Goal: Task Accomplishment & Management: Use online tool/utility

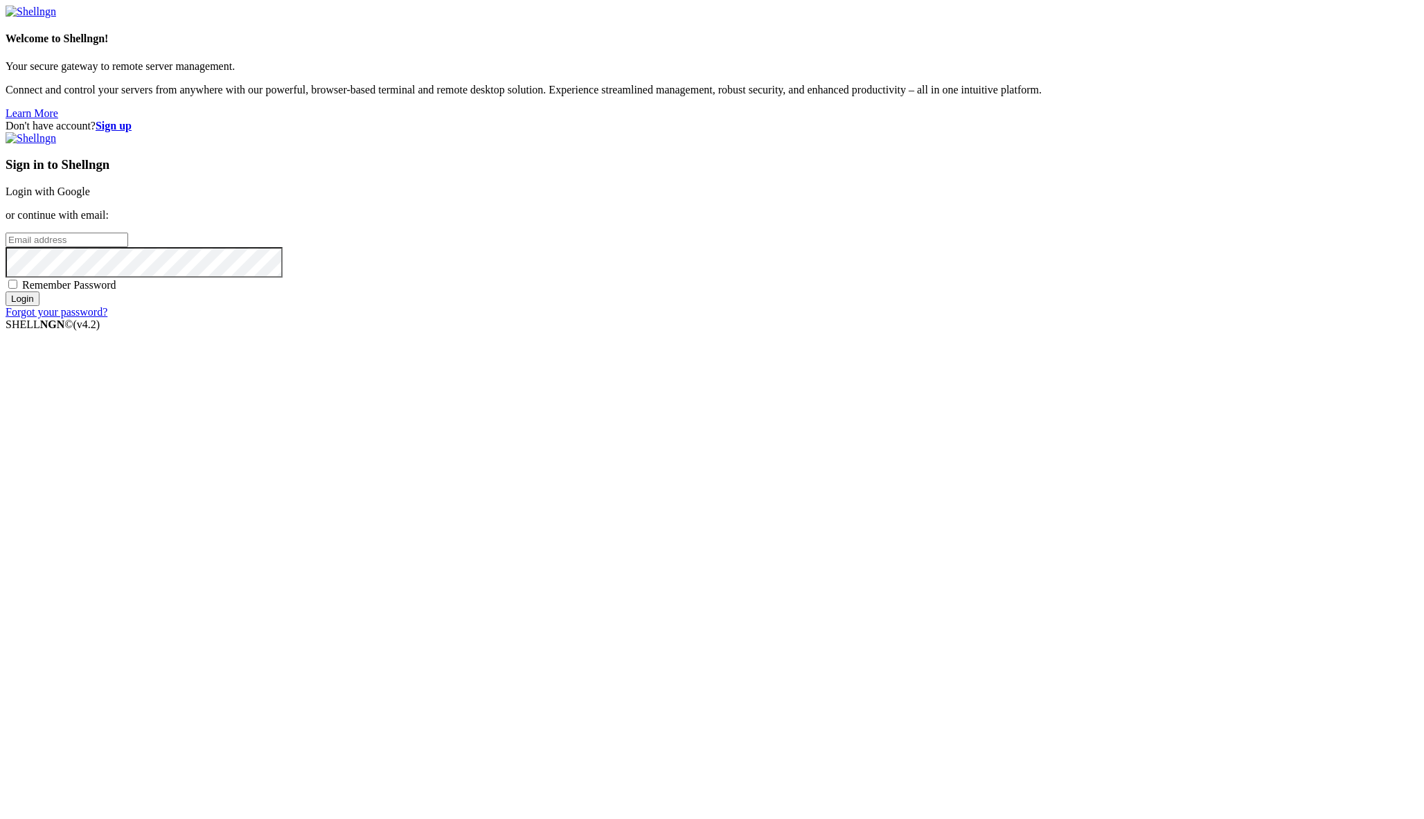
click at [90, 197] on link "Login with Google" at bounding box center [48, 192] width 85 height 12
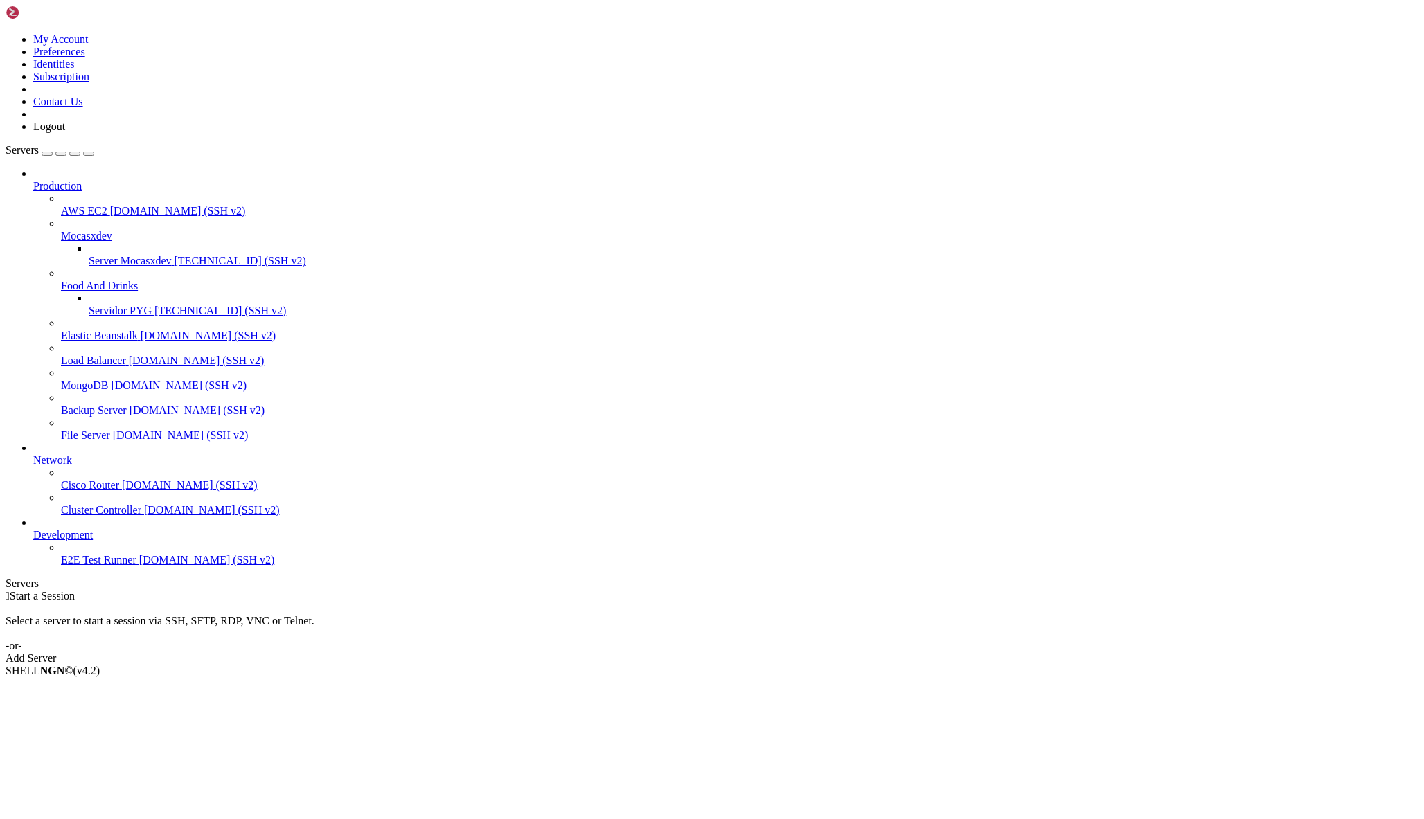
click at [154, 305] on span "[TECHNICAL_ID] (SSH v2)" at bounding box center [220, 311] width 132 height 12
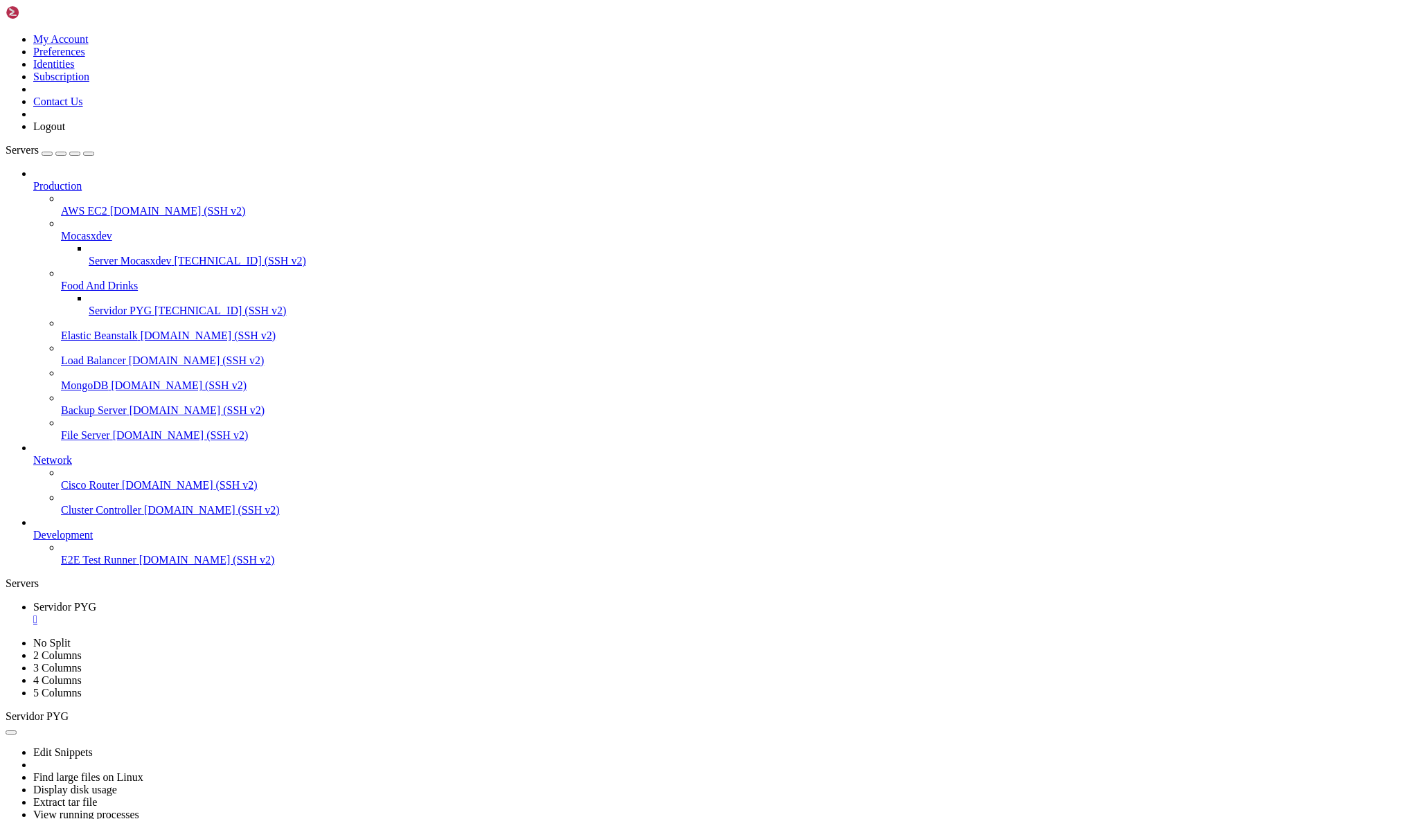
type input "/home/ubuntu/bot_visitas"
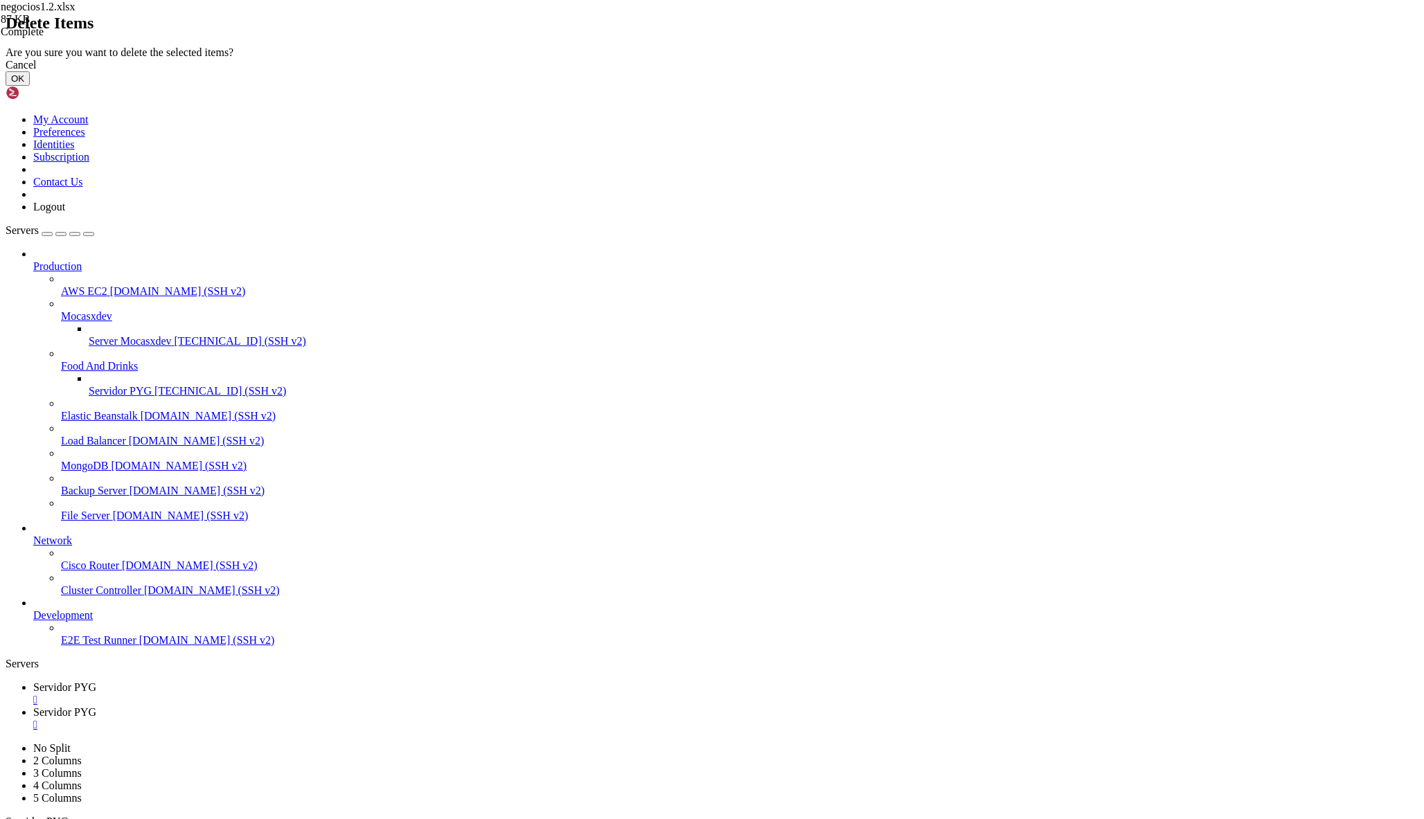
click at [30, 86] on button "OK" at bounding box center [18, 78] width 24 height 15
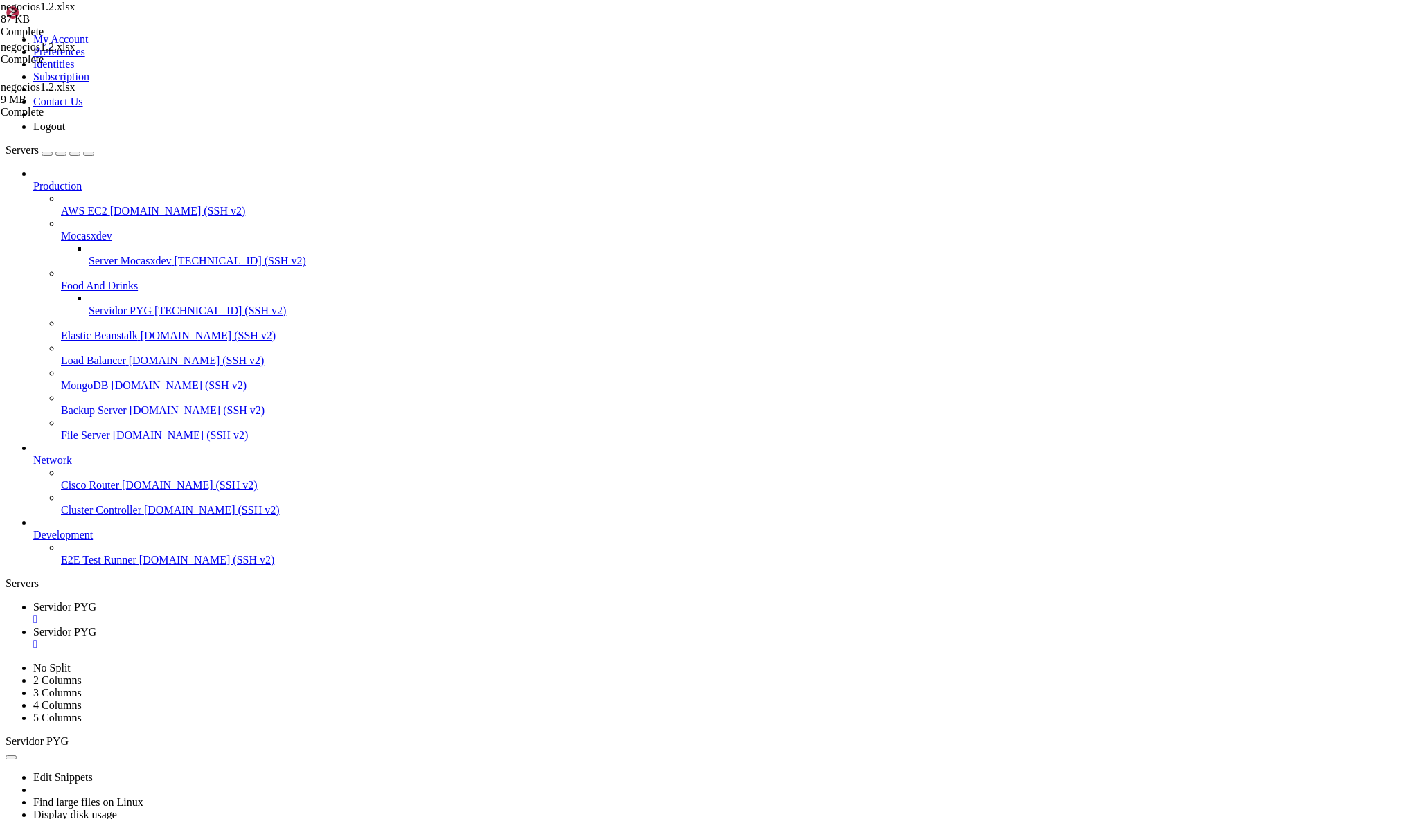
click at [96, 601] on span "Servidor PYG" at bounding box center [64, 607] width 63 height 12
click at [96, 626] on span "Servidor PYG" at bounding box center [64, 632] width 63 height 12
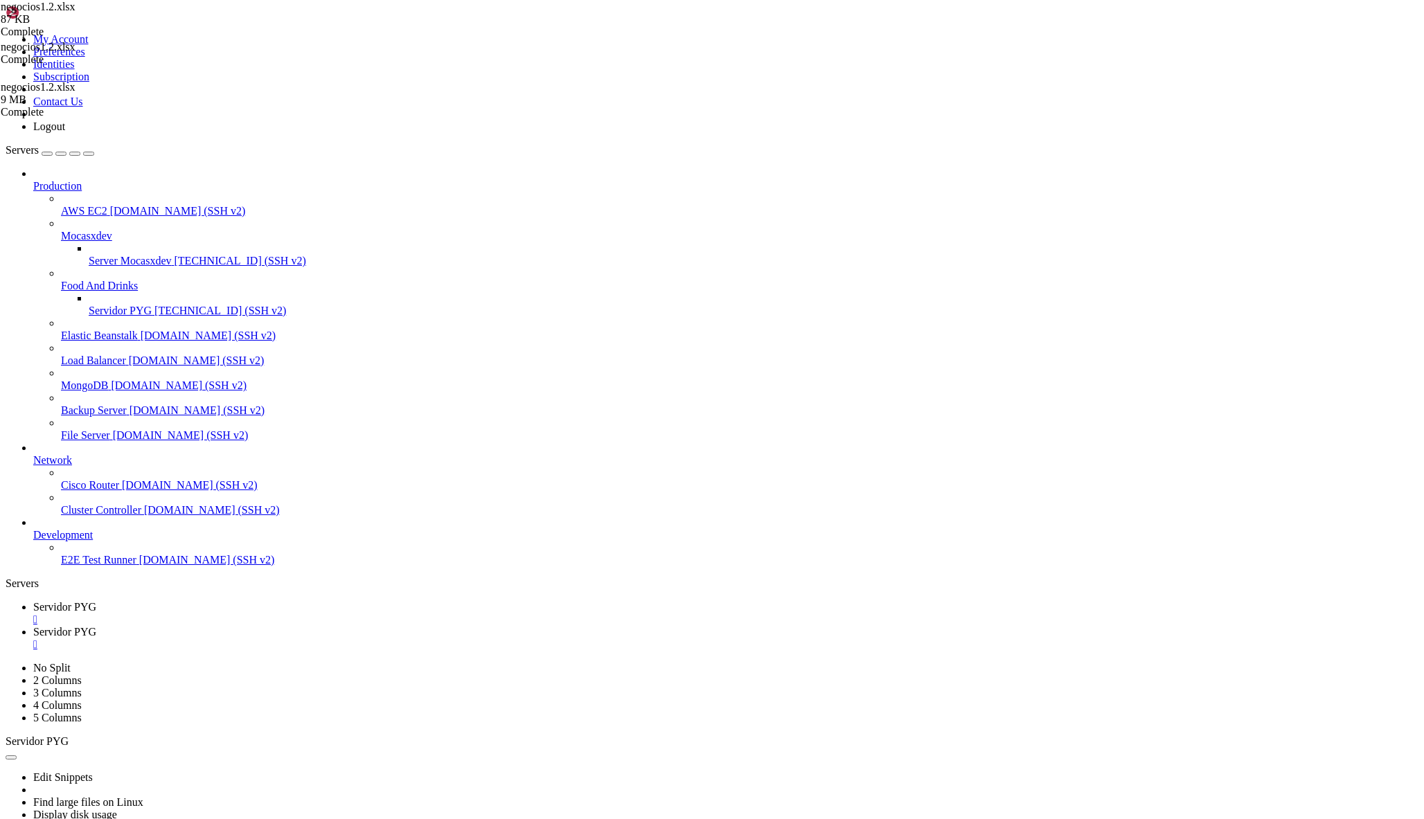
click at [375, 639] on div "" at bounding box center [725, 645] width 1385 height 12
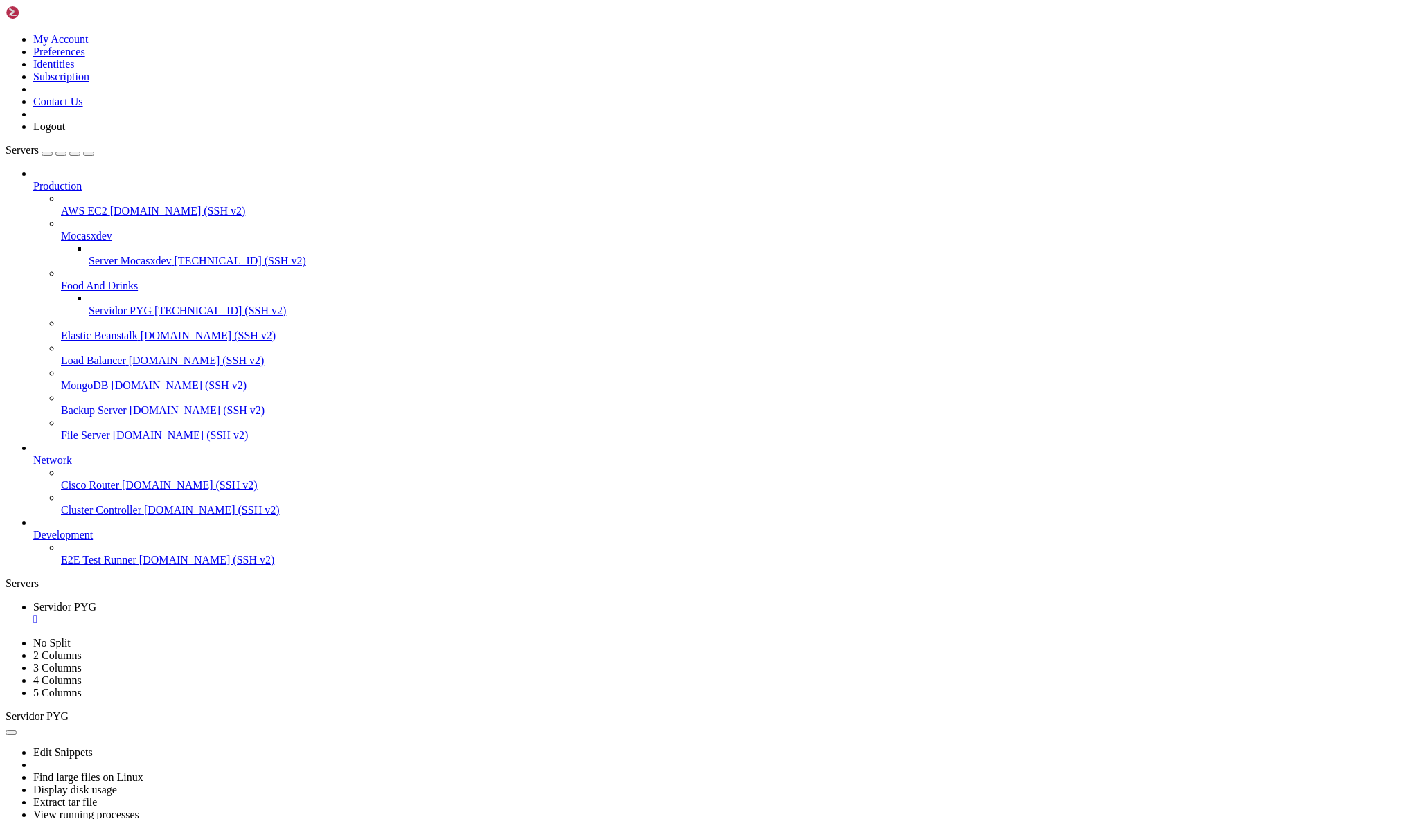
type input "/home/ubuntu/bot_visitas"
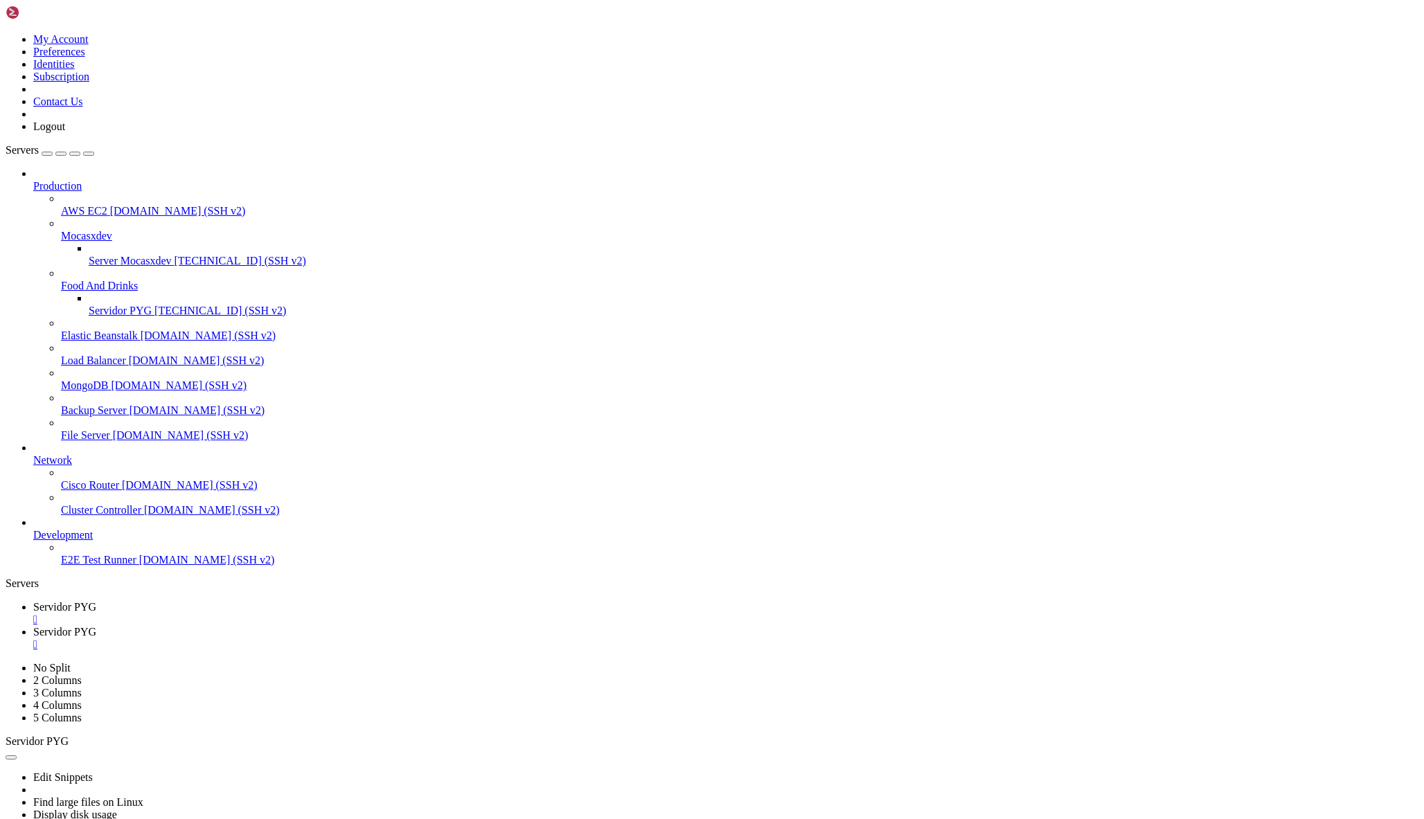
click at [96, 601] on span "Servidor PYG" at bounding box center [64, 607] width 63 height 12
click at [337, 626] on link "Servidor PYG " at bounding box center [725, 638] width 1385 height 25
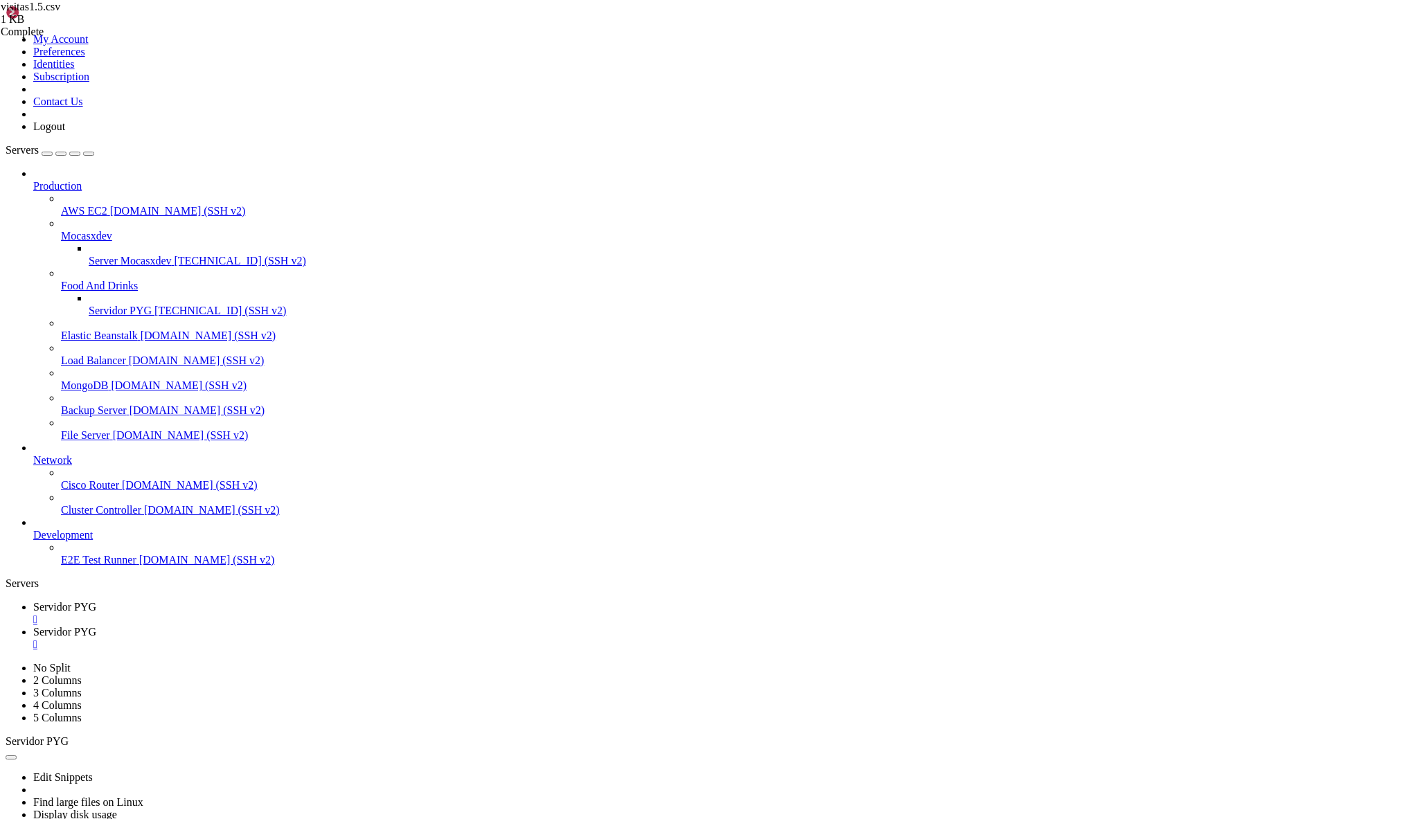
click at [96, 601] on span "Servidor PYG" at bounding box center [64, 607] width 63 height 12
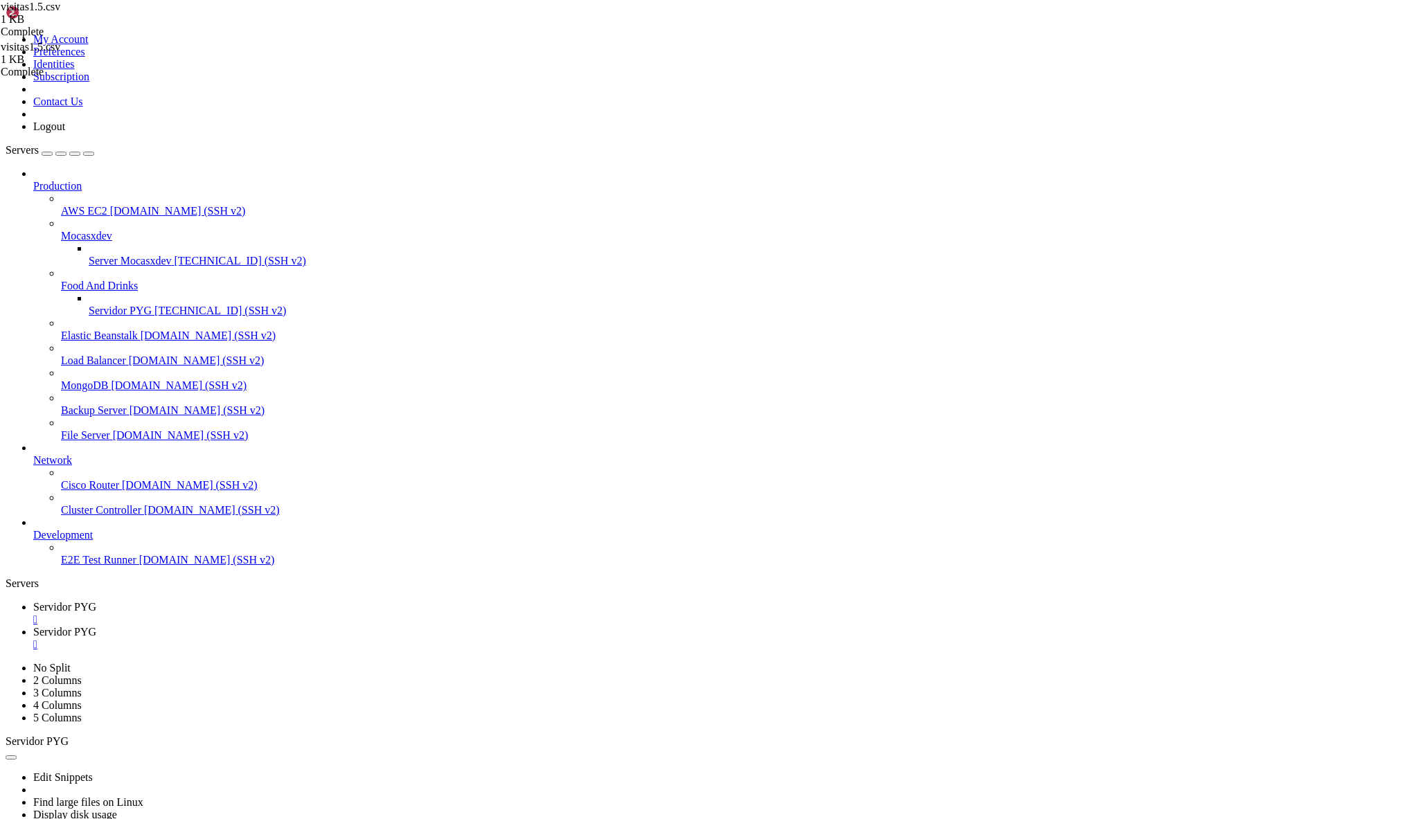
scroll to position [449, 0]
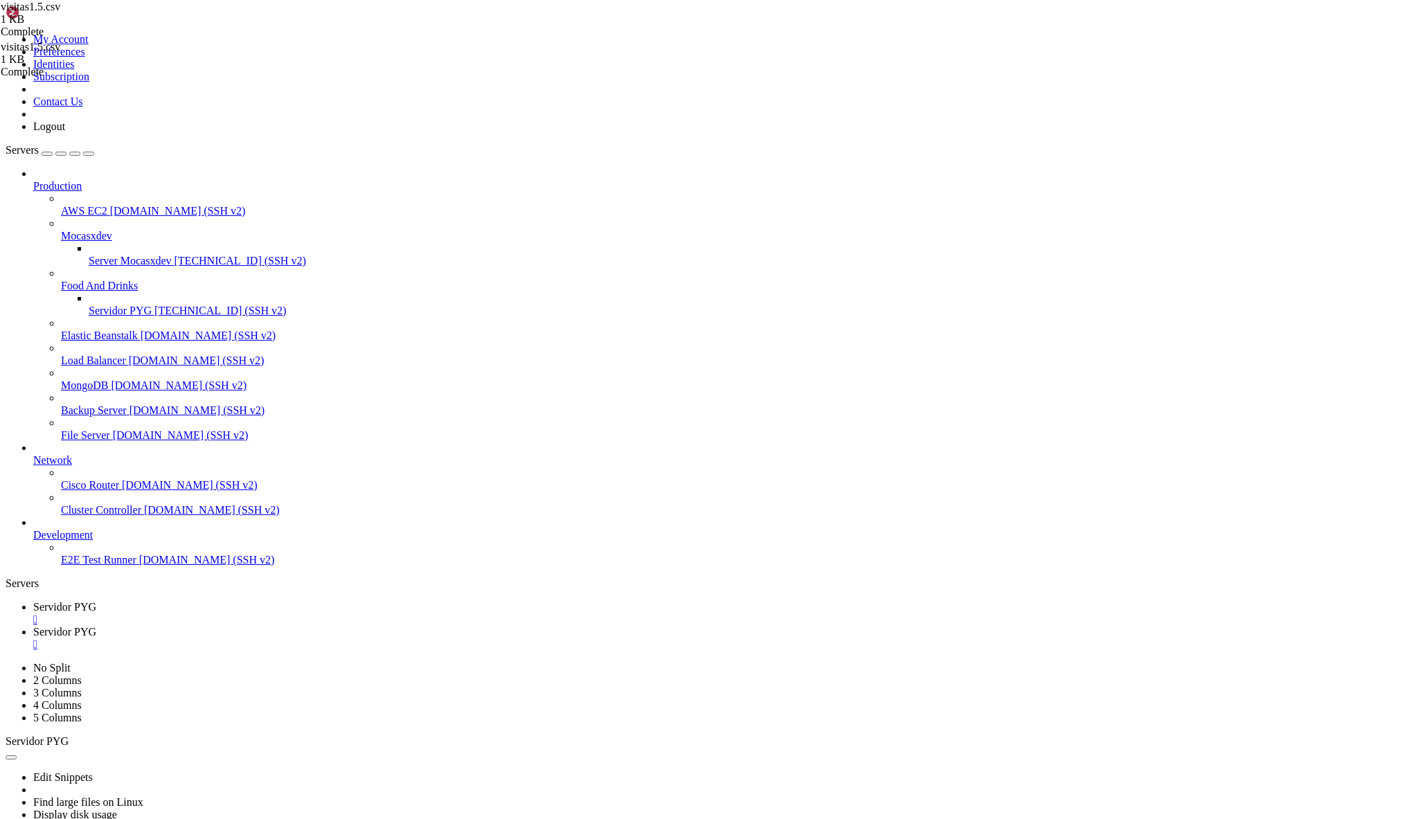
drag, startPoint x: 12, startPoint y: 1403, endPoint x: 153, endPoint y: 1402, distance: 141.3
copy x-row "/home/ubuntu/bot_visitas"
drag, startPoint x: 241, startPoint y: 1417, endPoint x: 356, endPoint y: 1409, distance: 115.2
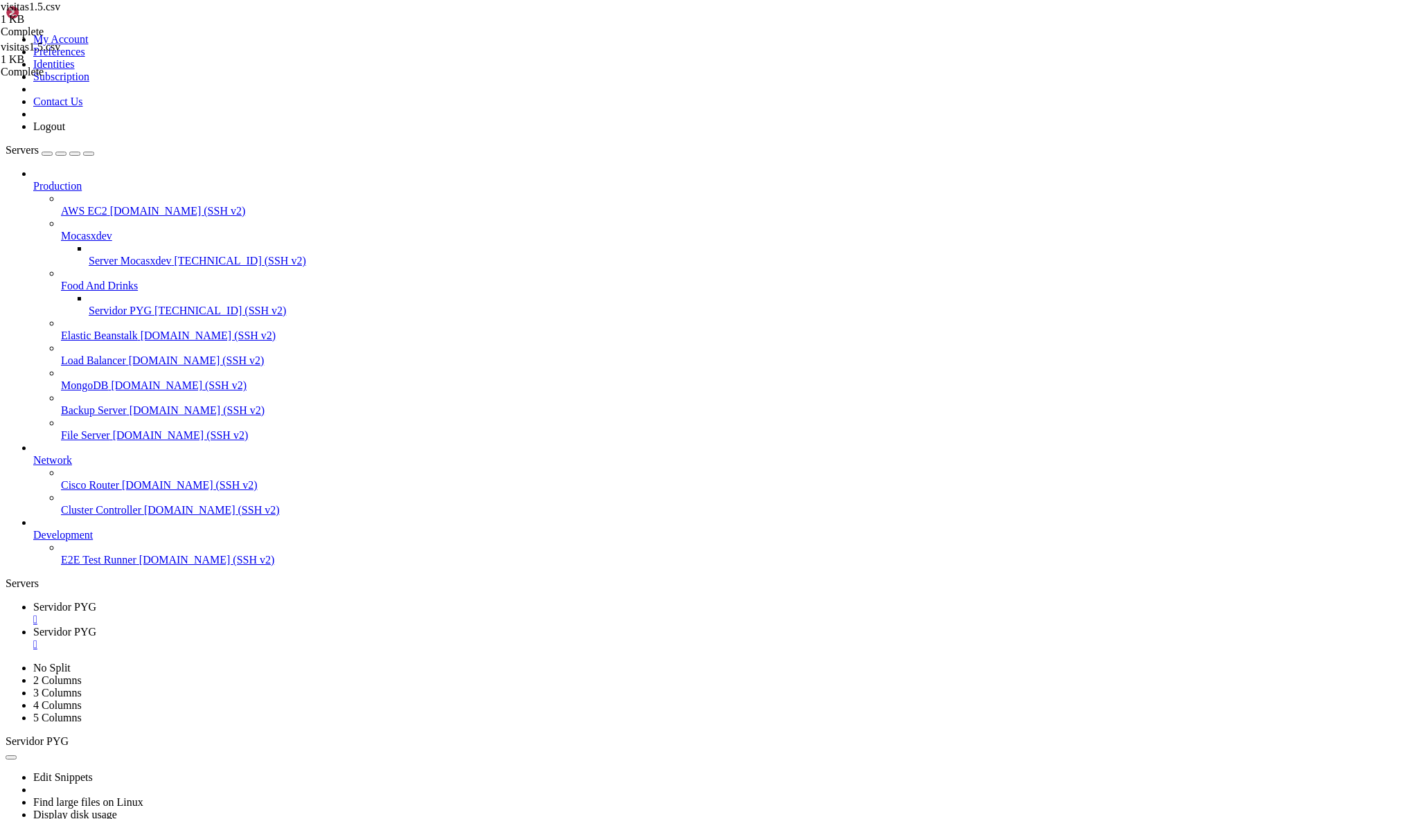
copy x-row "python3 [URL]"
click at [96, 626] on span "Servidor PYG" at bounding box center [64, 632] width 63 height 12
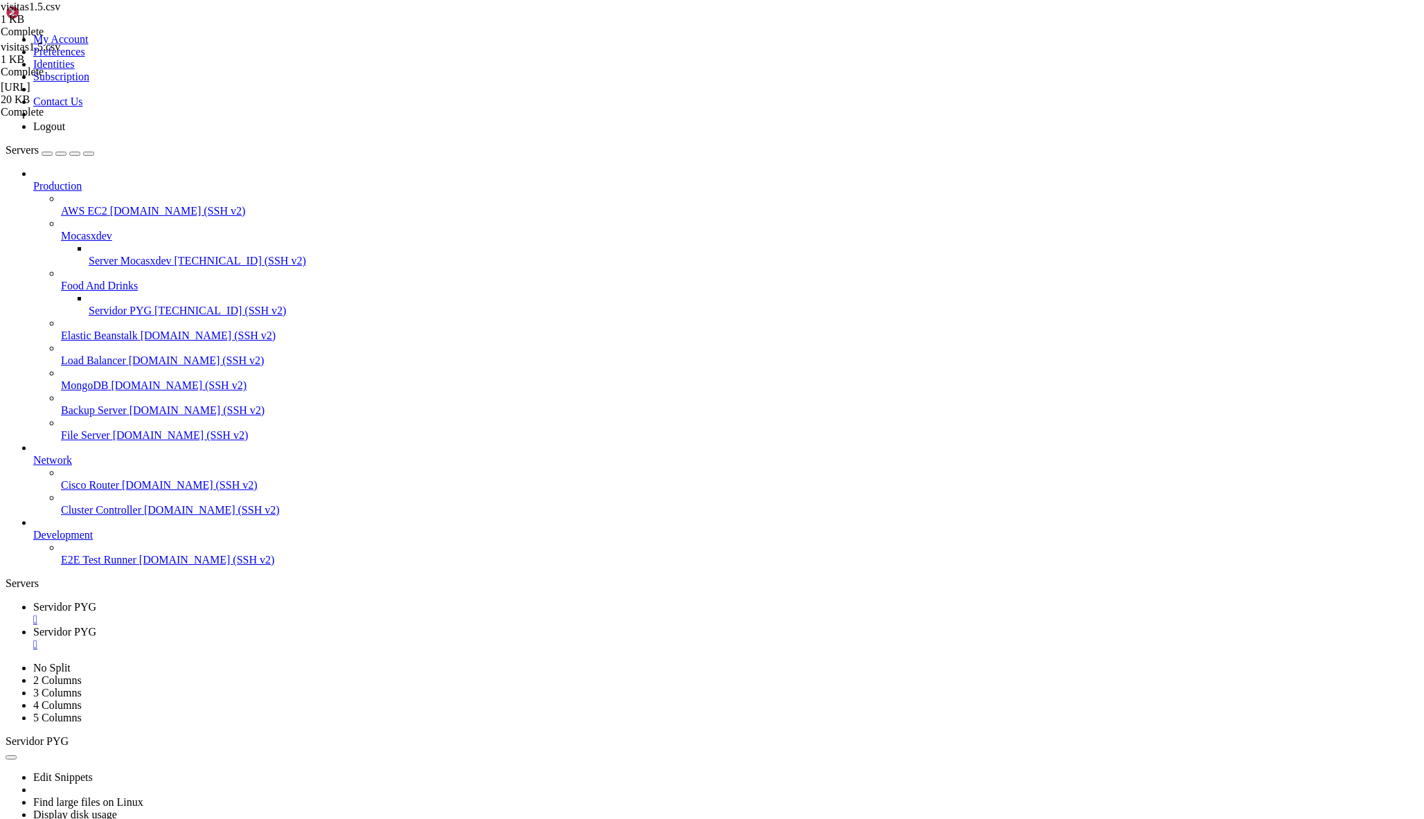
click at [48, 98] on span " systemd" at bounding box center [28, 93] width 40 height 12
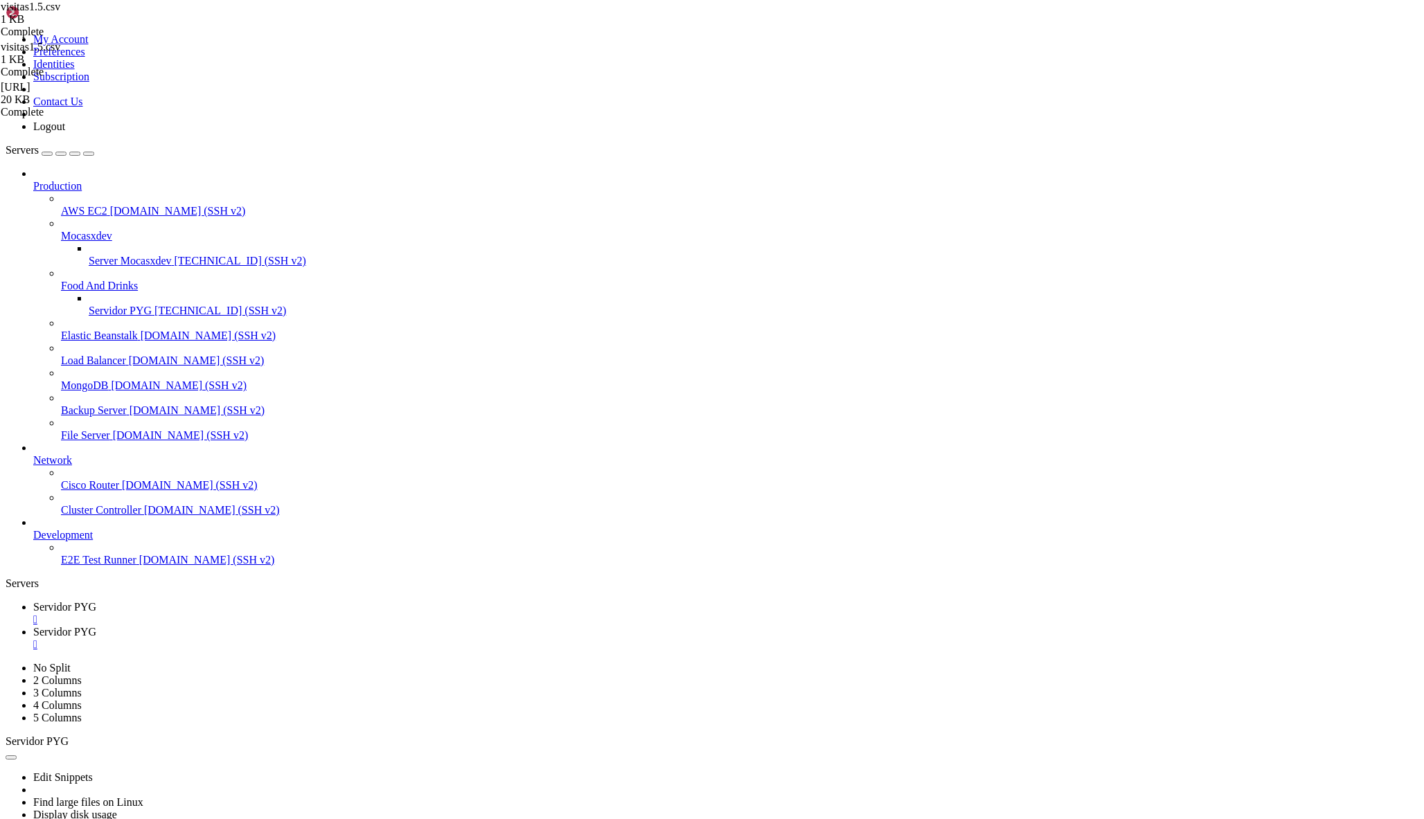
type input "/etc/systemd/system"
type textarea "WantedBy=[DOMAIN_NAME]"
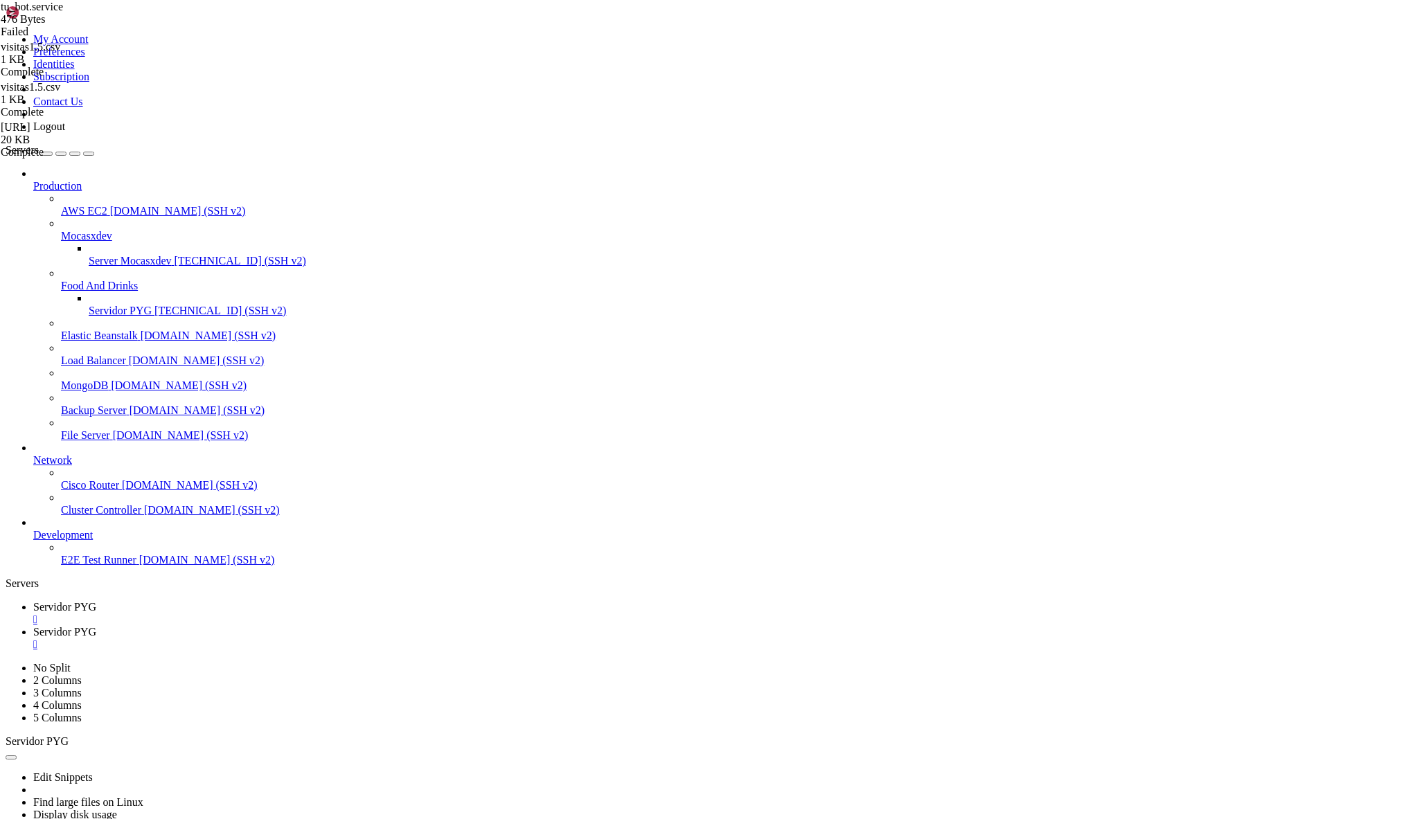
scroll to position [0, 0]
click at [96, 601] on span "Servidor PYG" at bounding box center [64, 607] width 63 height 12
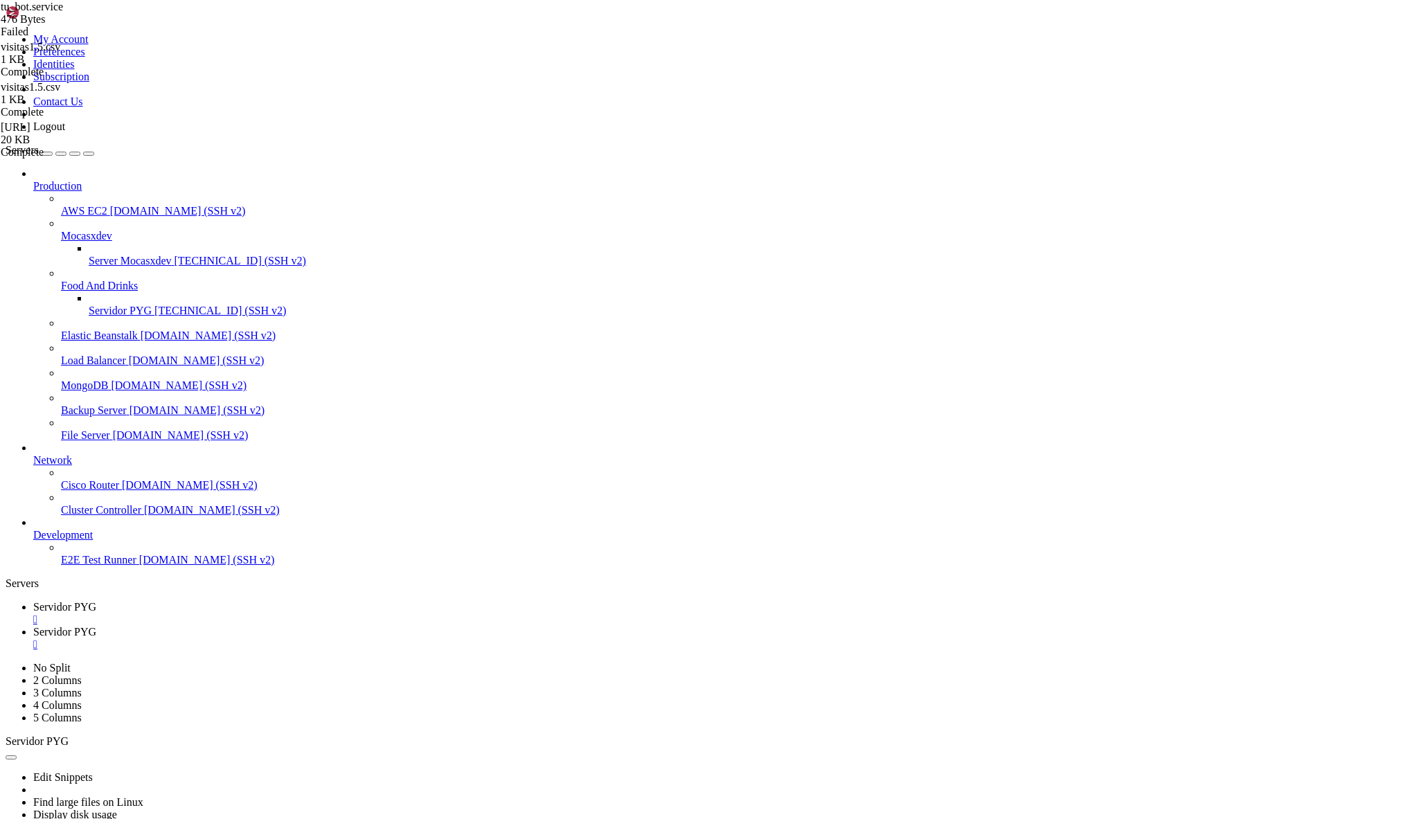
drag, startPoint x: 412, startPoint y: 1588, endPoint x: 13, endPoint y: 1588, distance: 399.0
copy x-row "Failed to enable unit: "multi-user.target1" is not a valid unit name."
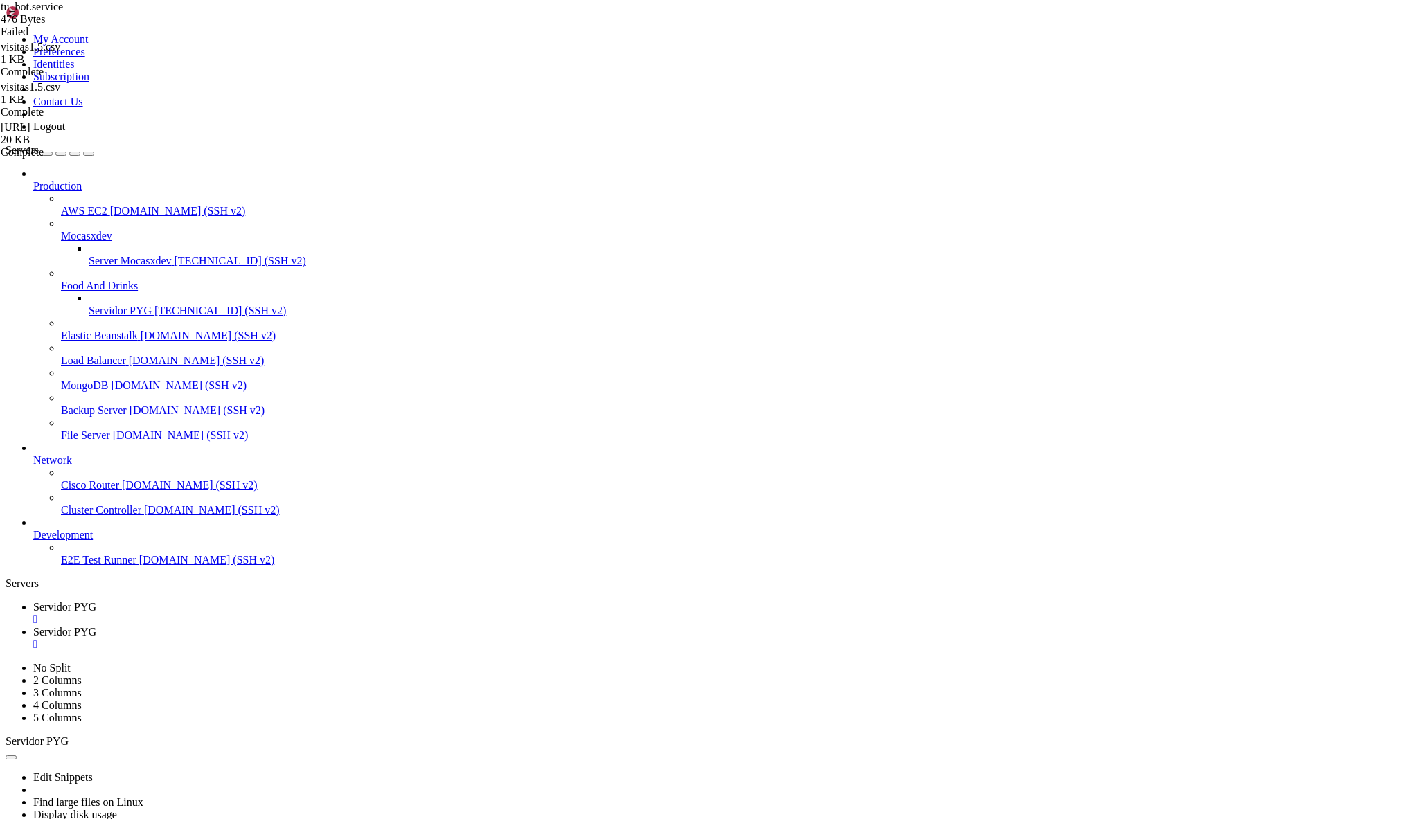
drag, startPoint x: 662, startPoint y: 1586, endPoint x: 12, endPoint y: 1586, distance: 649.8
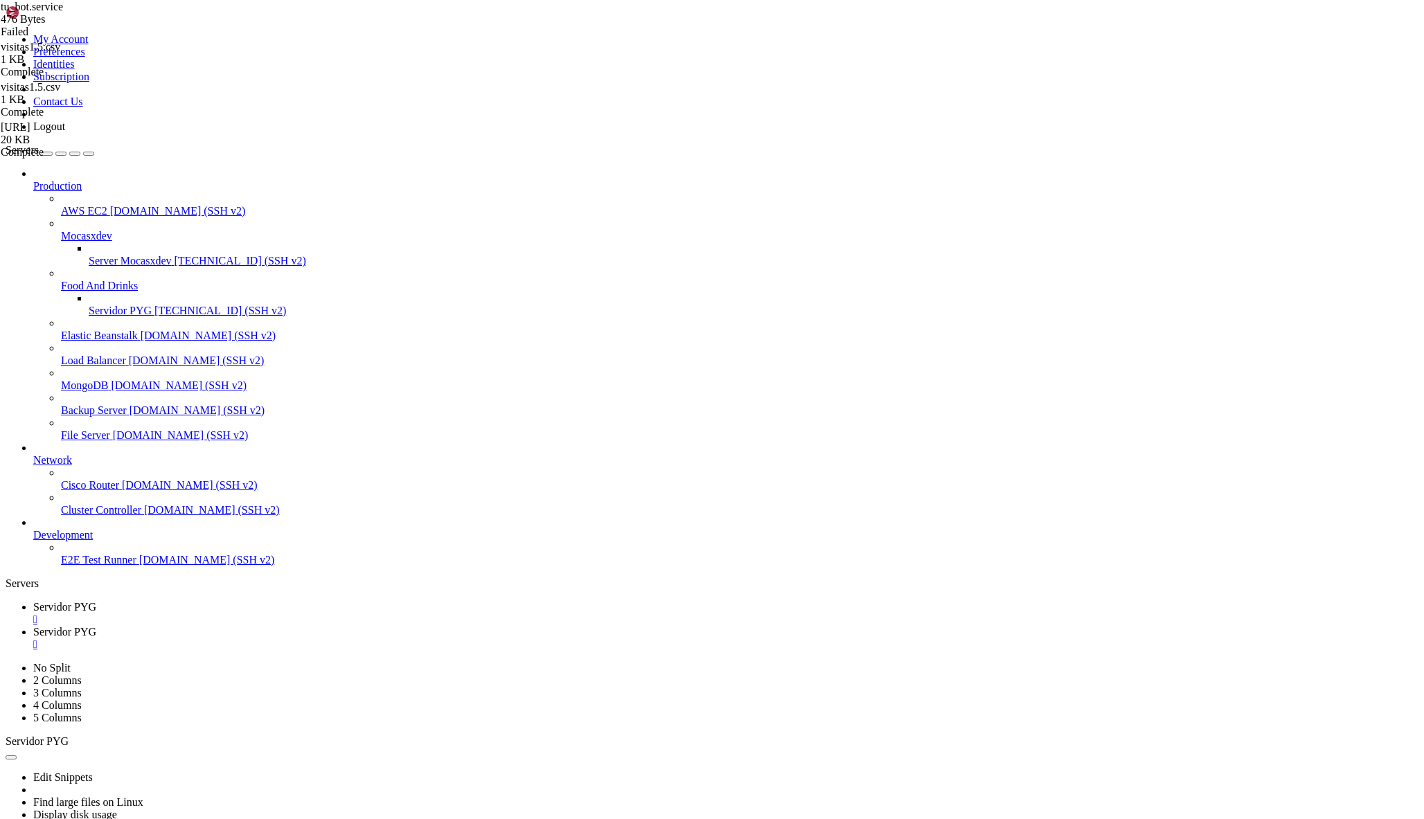
copy span "Created symlink /etc/systemd/system/multi-user.target.wants/tu_bot.service → /e…"
drag, startPoint x: 14, startPoint y: 1588, endPoint x: 427, endPoint y: 1586, distance: 412.9
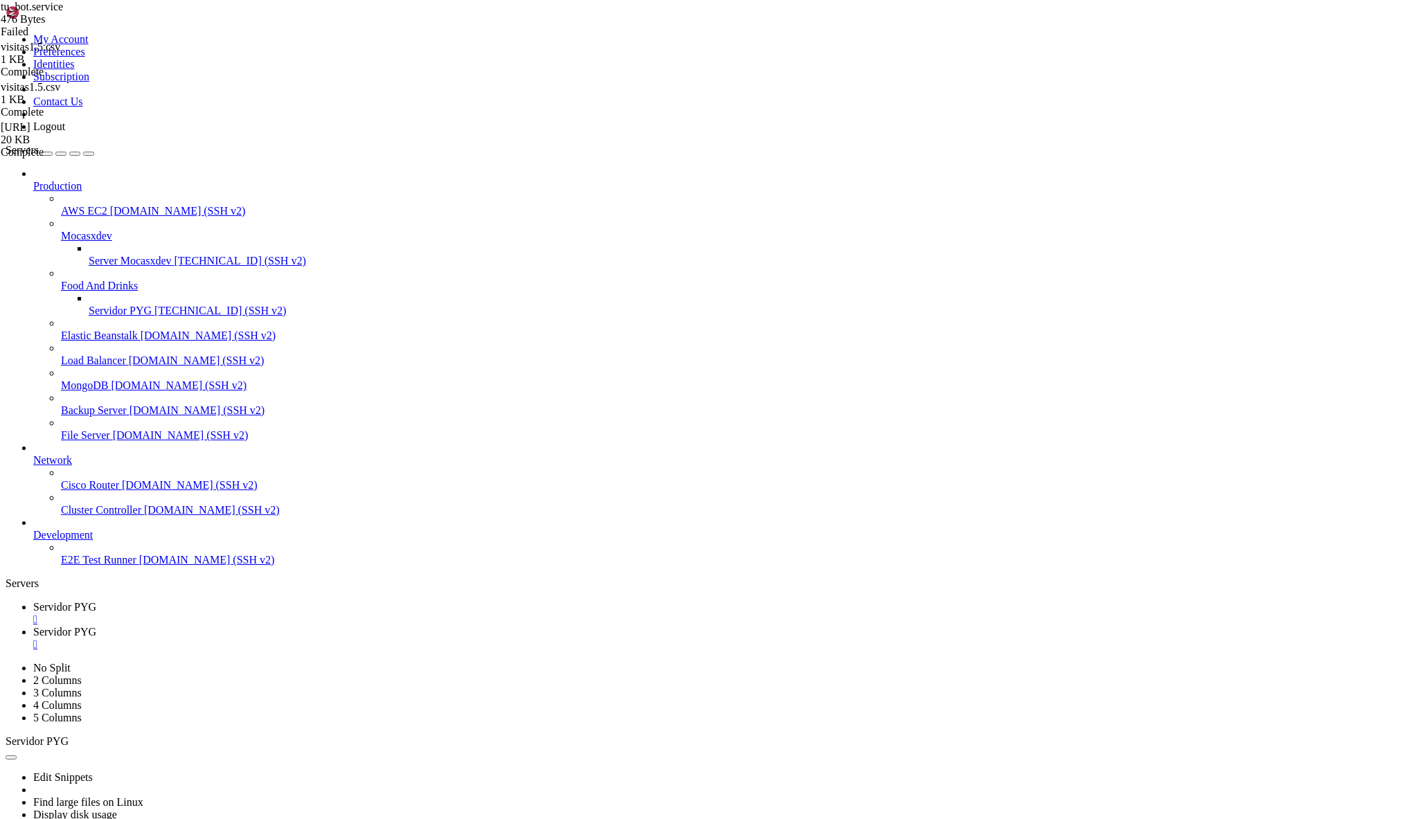
copy x-row "Failed to start bot_visitas.service: Unit bot_visitas.service not found"
drag, startPoint x: 570, startPoint y: 1448, endPoint x: 12, endPoint y: 1329, distance: 571.1
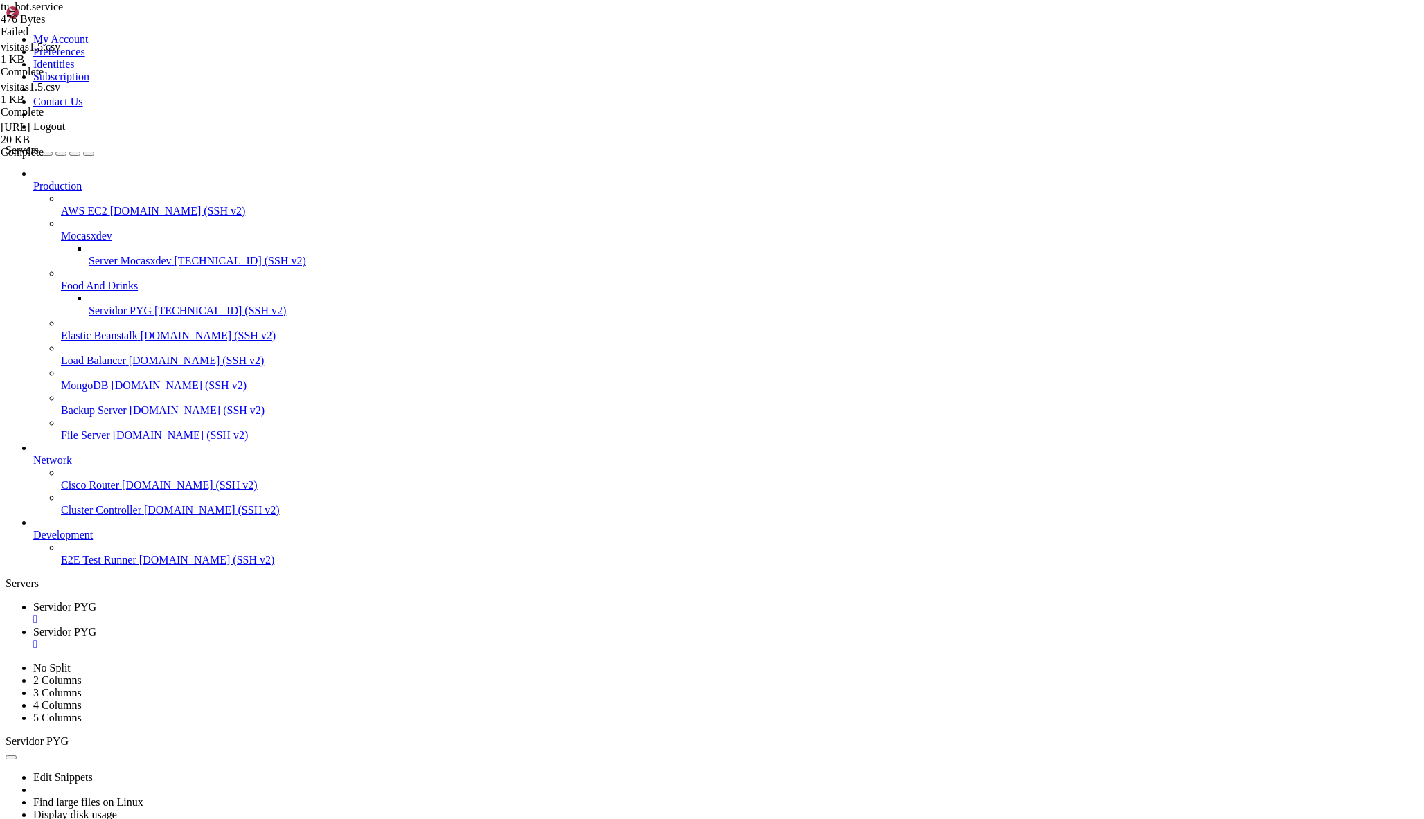
copy div "● tu_bot.service - Servicio del Bot de Telegram (bot_visitas) Loaded: loaded (/…"
click at [266, 614] on div "" at bounding box center [725, 620] width 1385 height 12
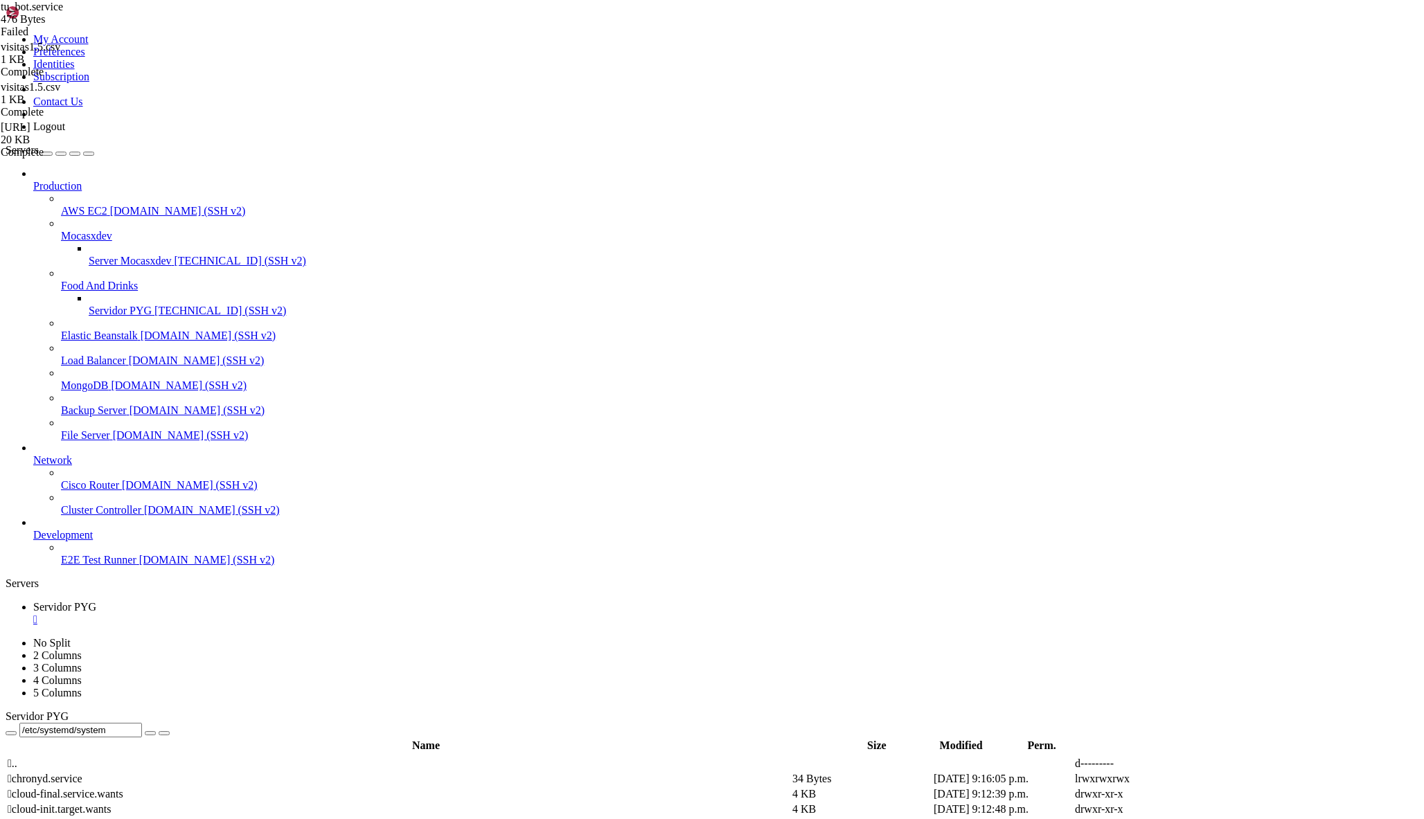
click at [266, 614] on div "" at bounding box center [725, 620] width 1385 height 12
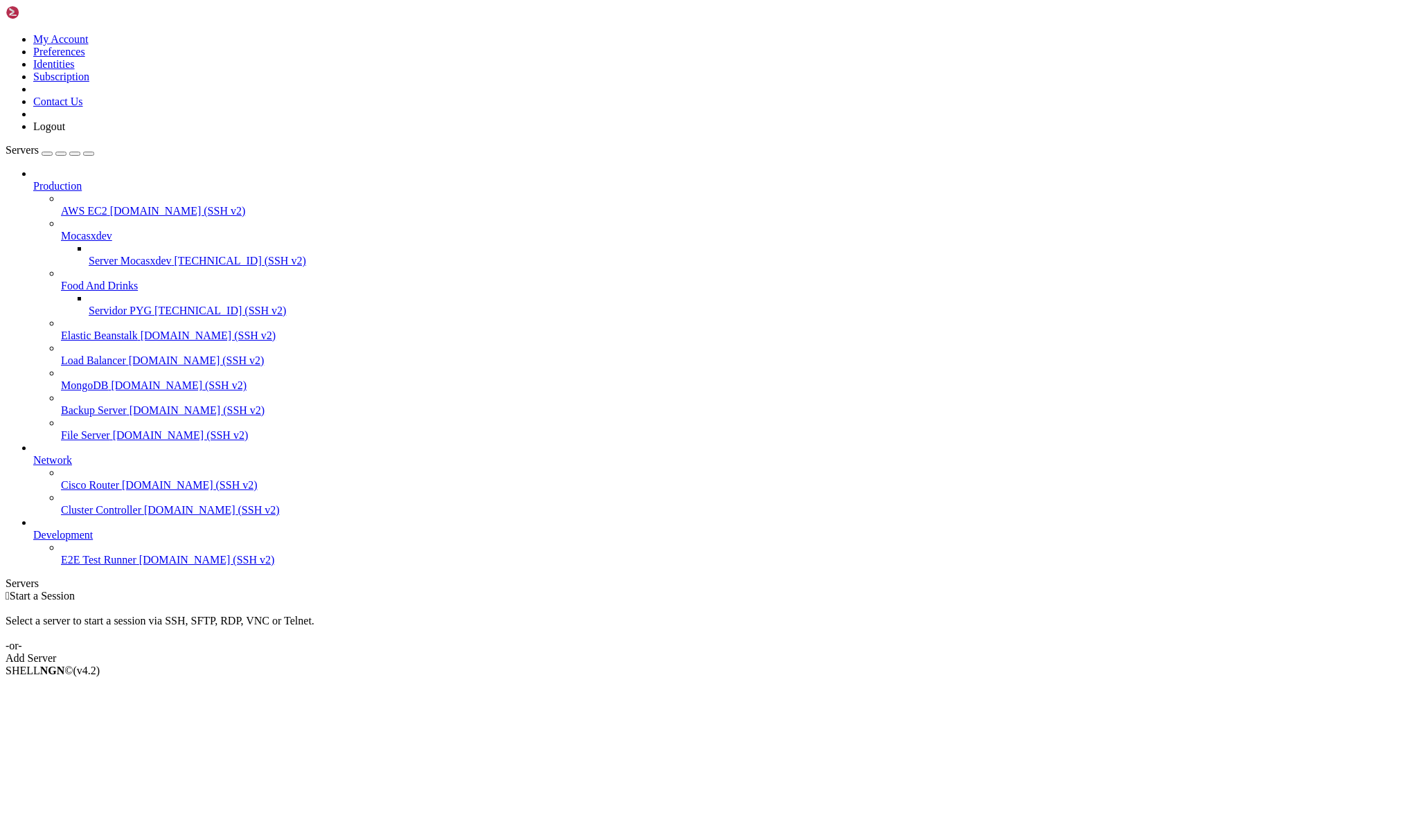
click at [1201, 603] on div "Select a server to start a session via SSH, SFTP, RDP, VNC or Telnet. -or-" at bounding box center [712, 628] width 1413 height 50
click at [154, 305] on span "[TECHNICAL_ID] (SSH v2)" at bounding box center [220, 311] width 132 height 12
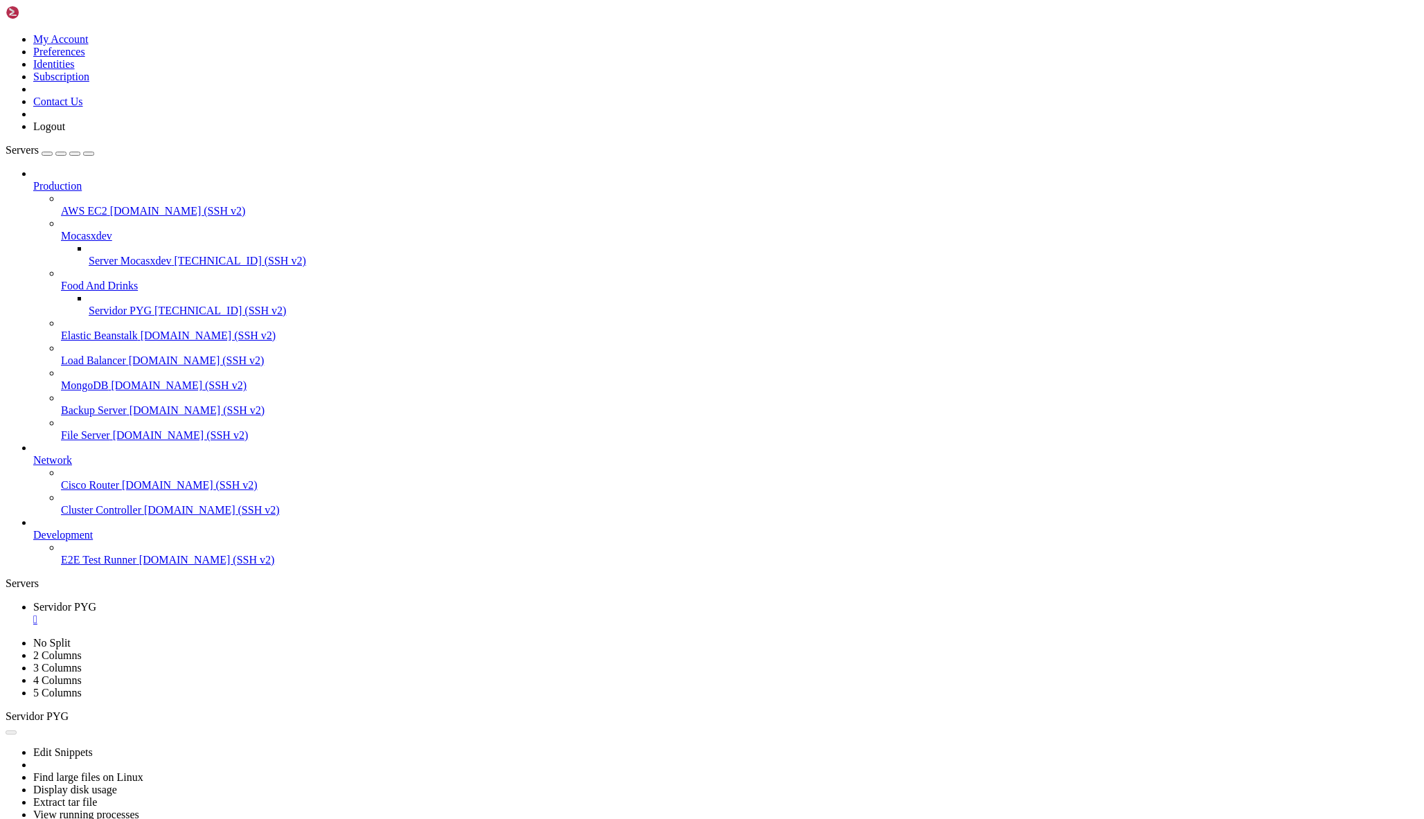
scroll to position [0, 0]
click at [266, 614] on div "" at bounding box center [725, 620] width 1385 height 12
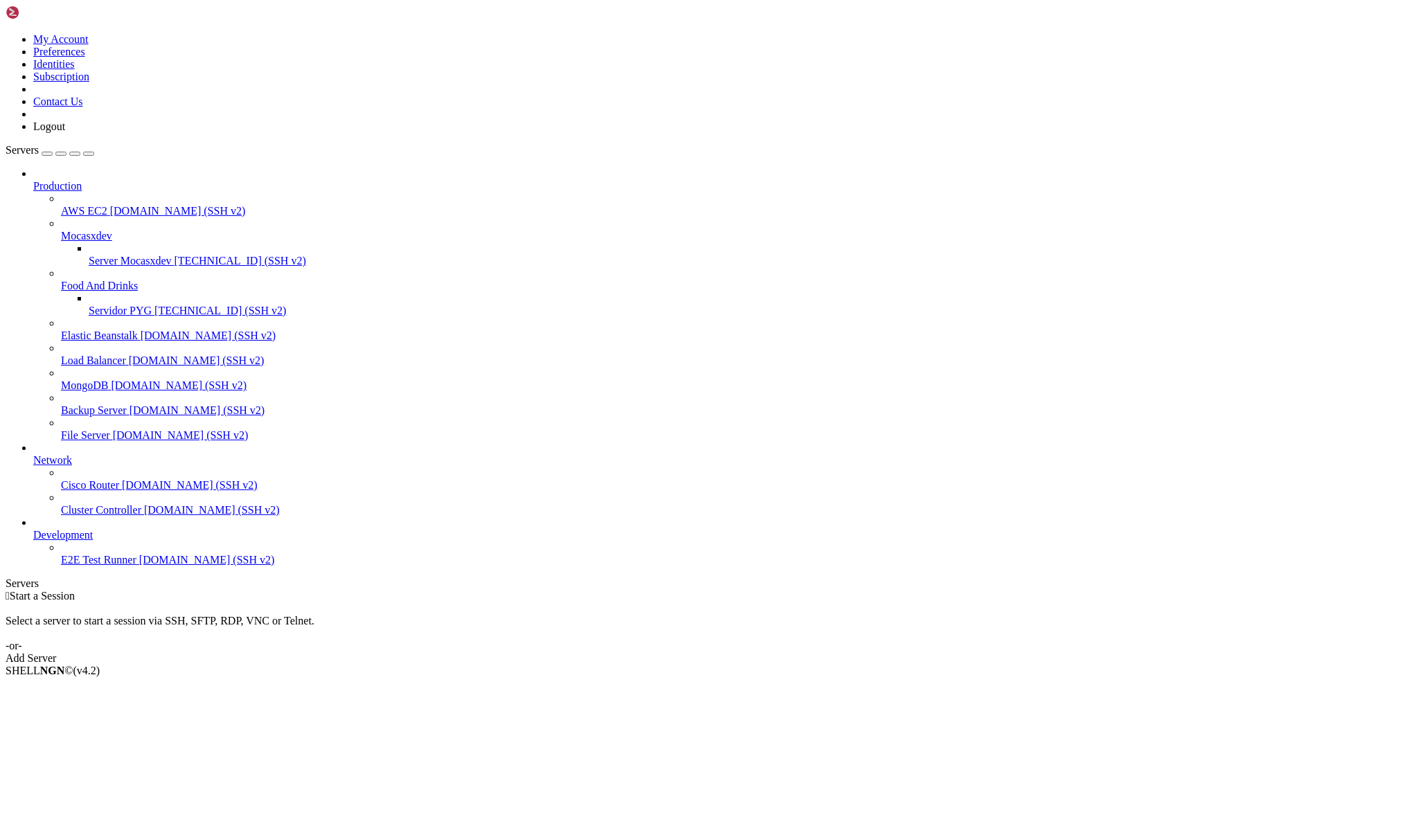
click at [154, 305] on span "[TECHNICAL_ID] (SSH v2)" at bounding box center [220, 311] width 132 height 12
